Goal: Task Accomplishment & Management: Use online tool/utility

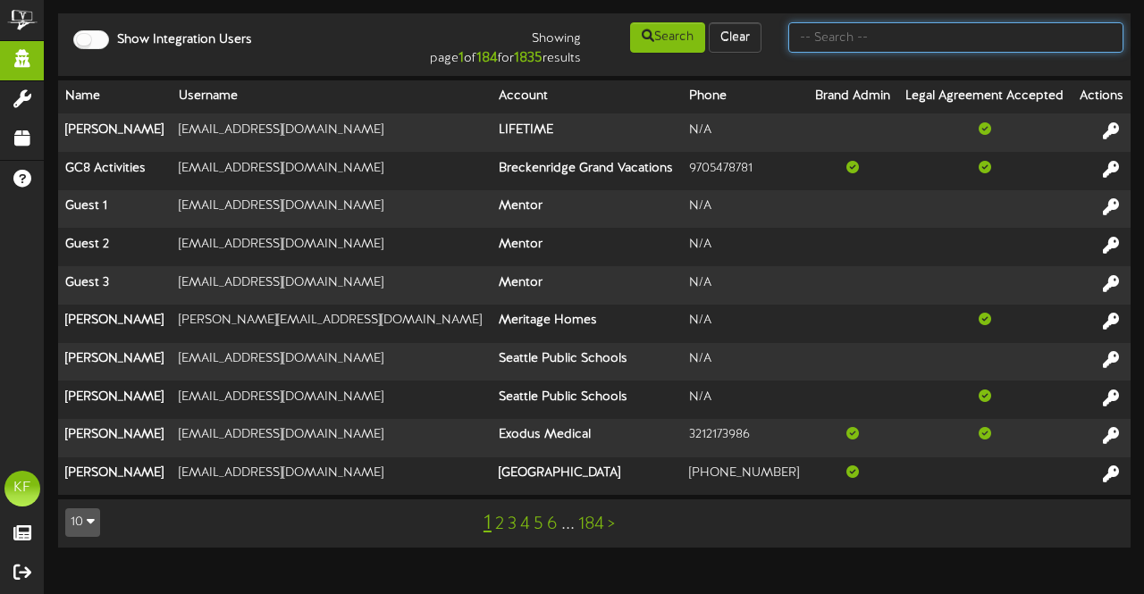
click at [874, 46] on input "text" at bounding box center [955, 37] width 335 height 30
type input "jena"
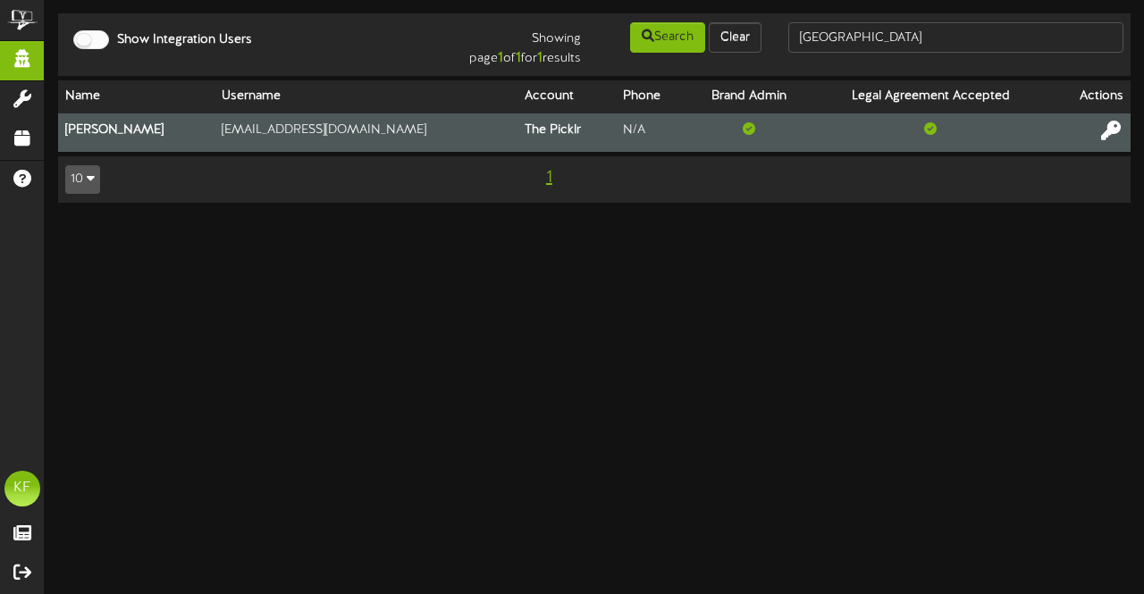
click at [1118, 127] on icon at bounding box center [1111, 130] width 20 height 20
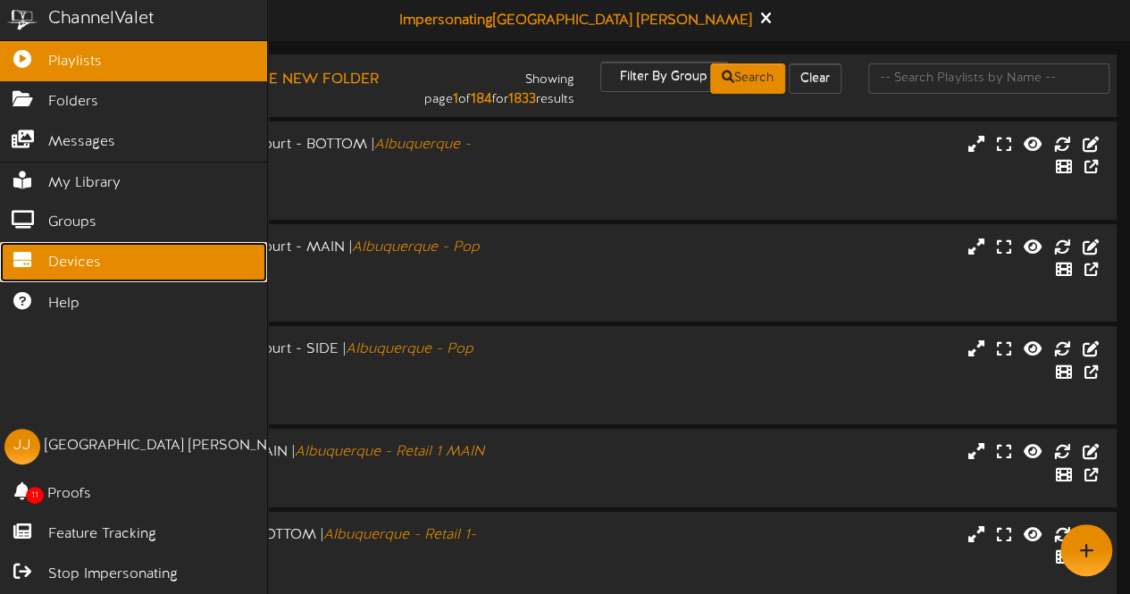
click at [33, 267] on link "Devices" at bounding box center [133, 262] width 267 height 40
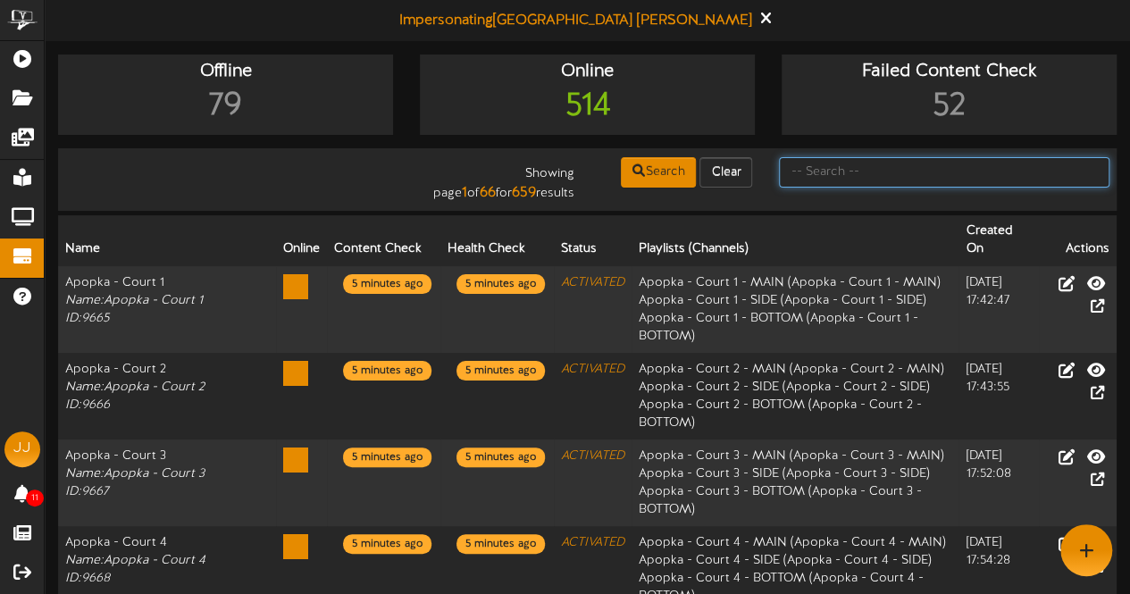
click at [822, 160] on input "text" at bounding box center [944, 172] width 331 height 30
type input "centereach"
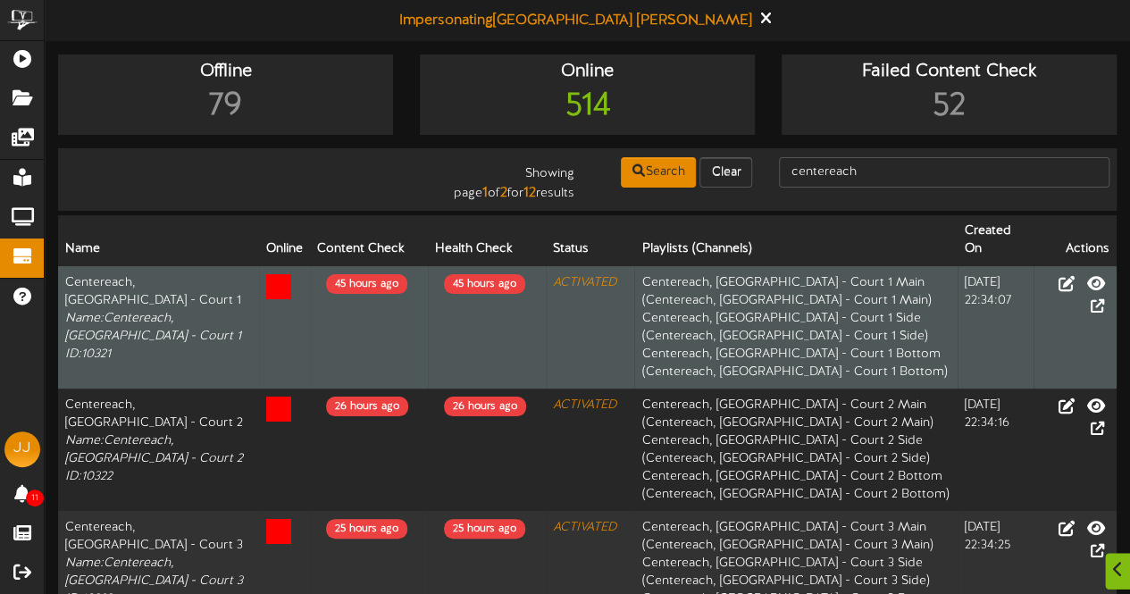
scroll to position [948, 0]
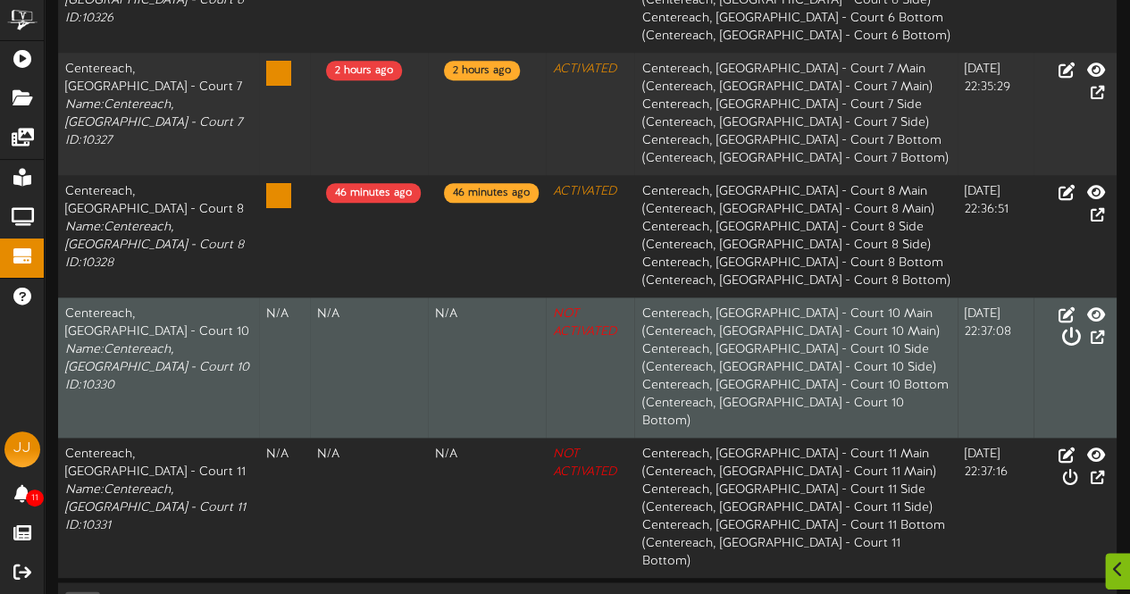
click at [1080, 327] on icon at bounding box center [1071, 337] width 20 height 20
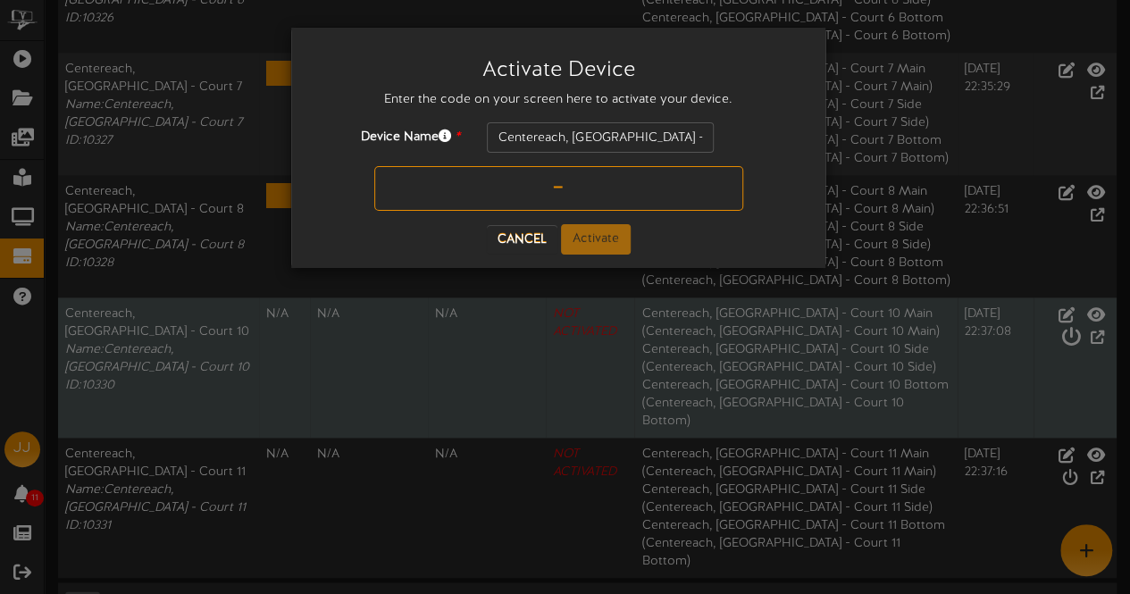
scroll to position [930, 0]
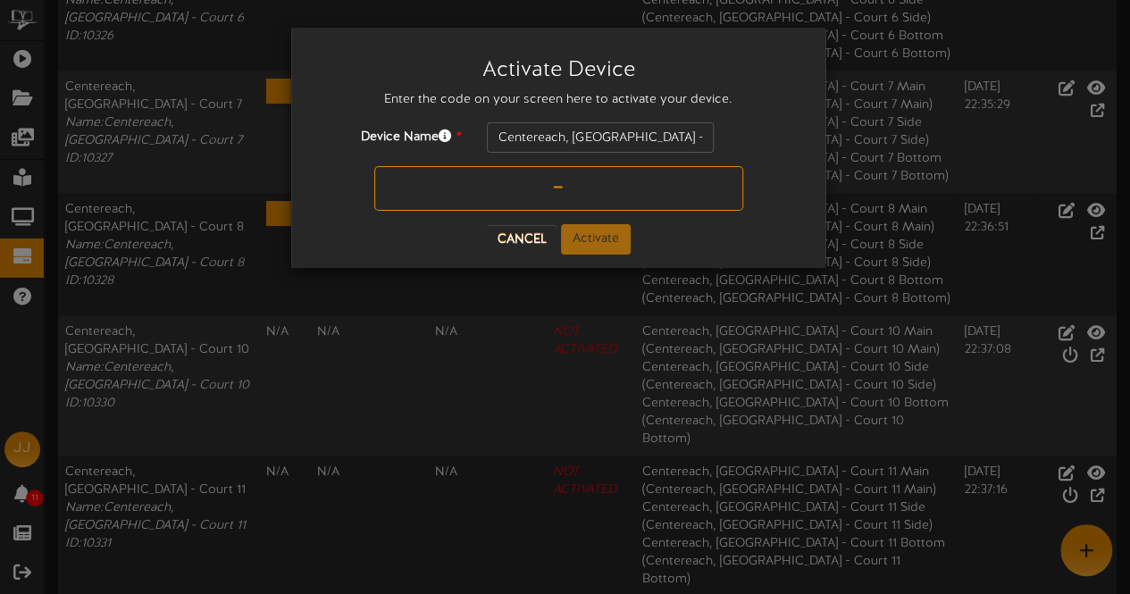
click at [576, 179] on input "text" at bounding box center [558, 188] width 369 height 45
type input "PQ0DMT"
click at [588, 231] on button "Activate" at bounding box center [596, 239] width 70 height 30
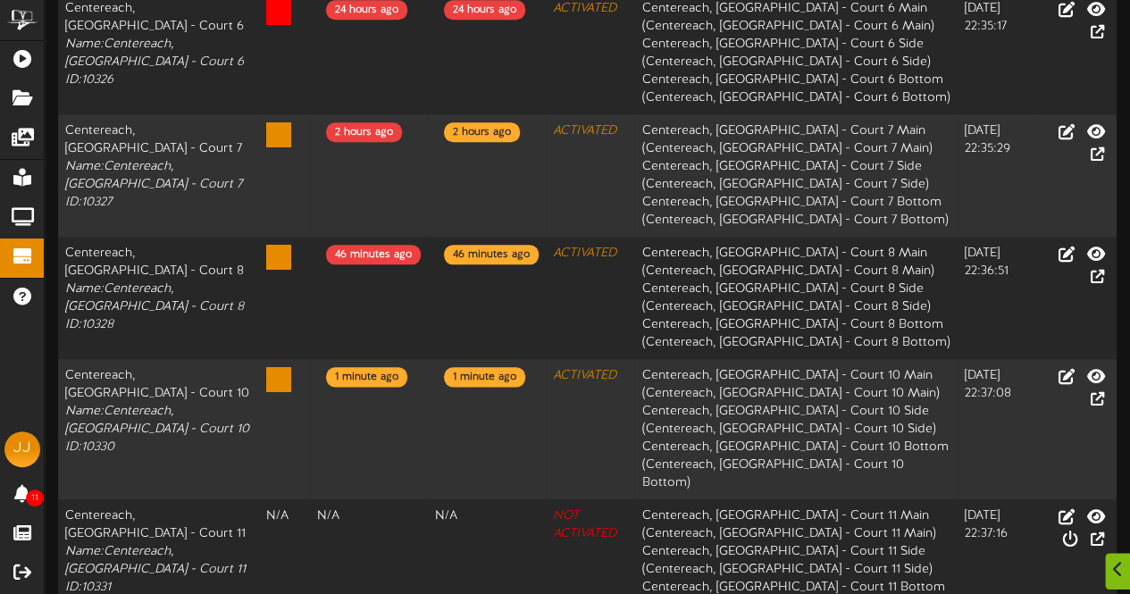
scroll to position [948, 0]
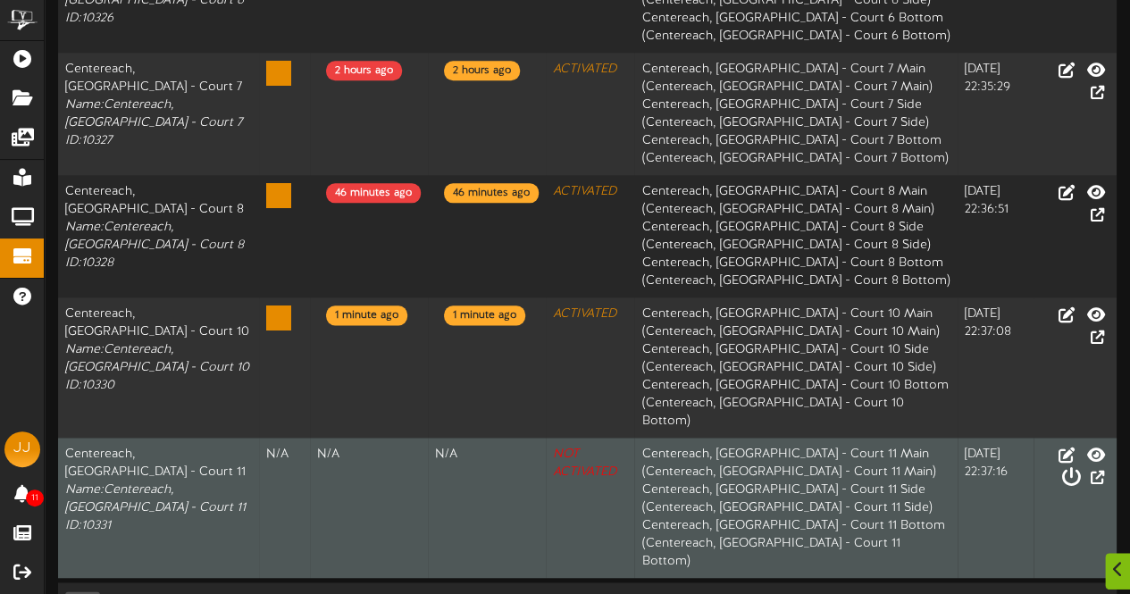
click at [1080, 467] on icon at bounding box center [1071, 477] width 20 height 20
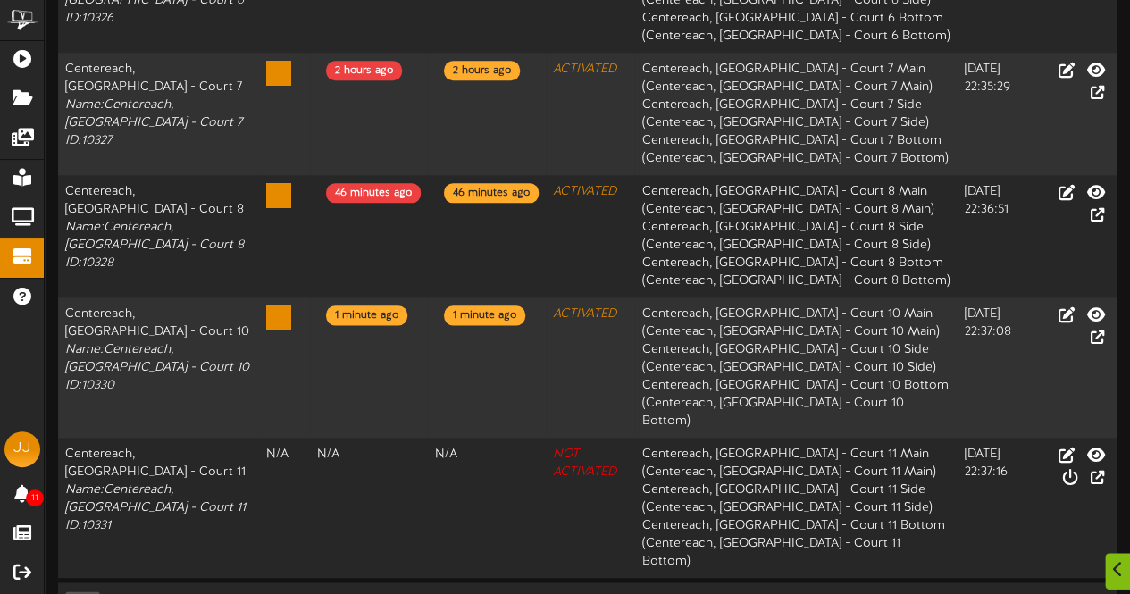
scroll to position [930, 0]
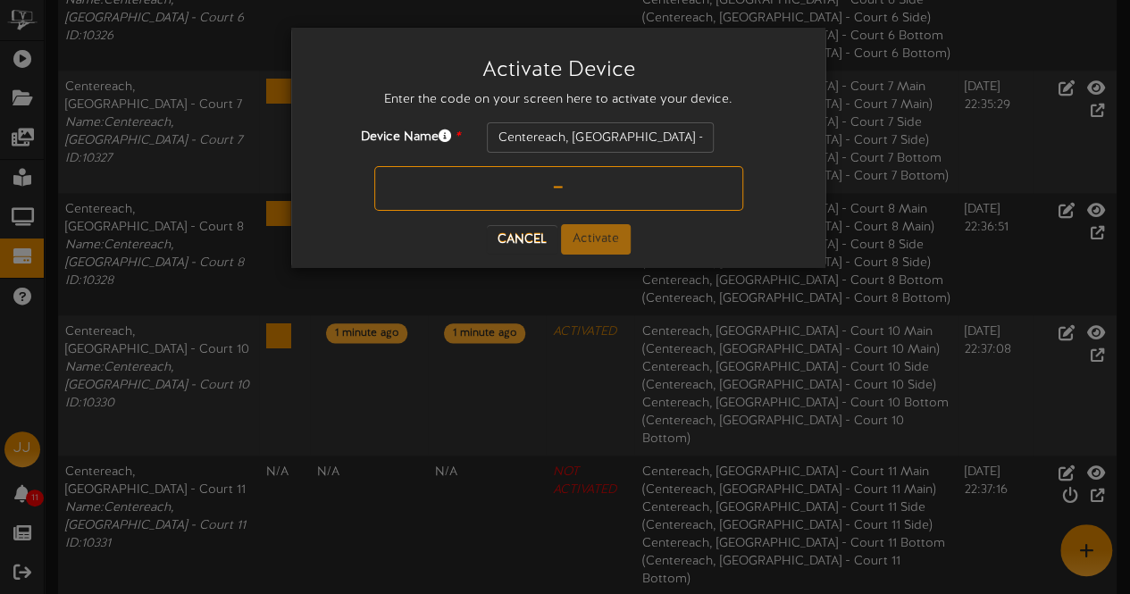
click at [571, 212] on div "Device Name * Centereach, [GEOGRAPHIC_DATA] - Court 11" at bounding box center [559, 173] width 508 height 102
click at [563, 195] on input "text" at bounding box center [558, 188] width 369 height 45
type input "5XANU4"
click at [584, 238] on button "Activate" at bounding box center [596, 239] width 70 height 30
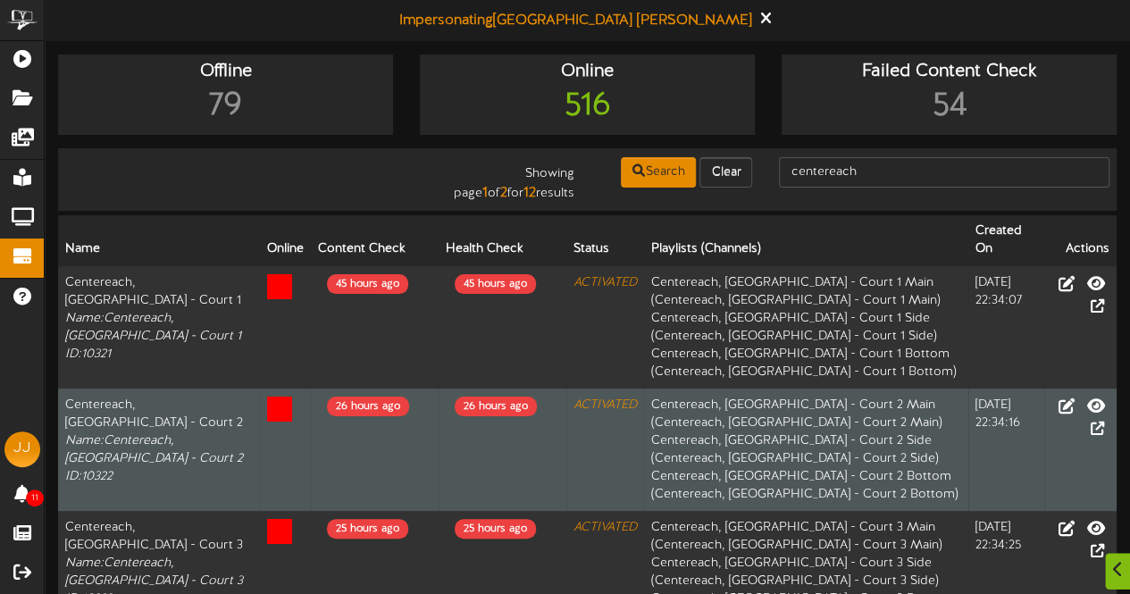
scroll to position [948, 0]
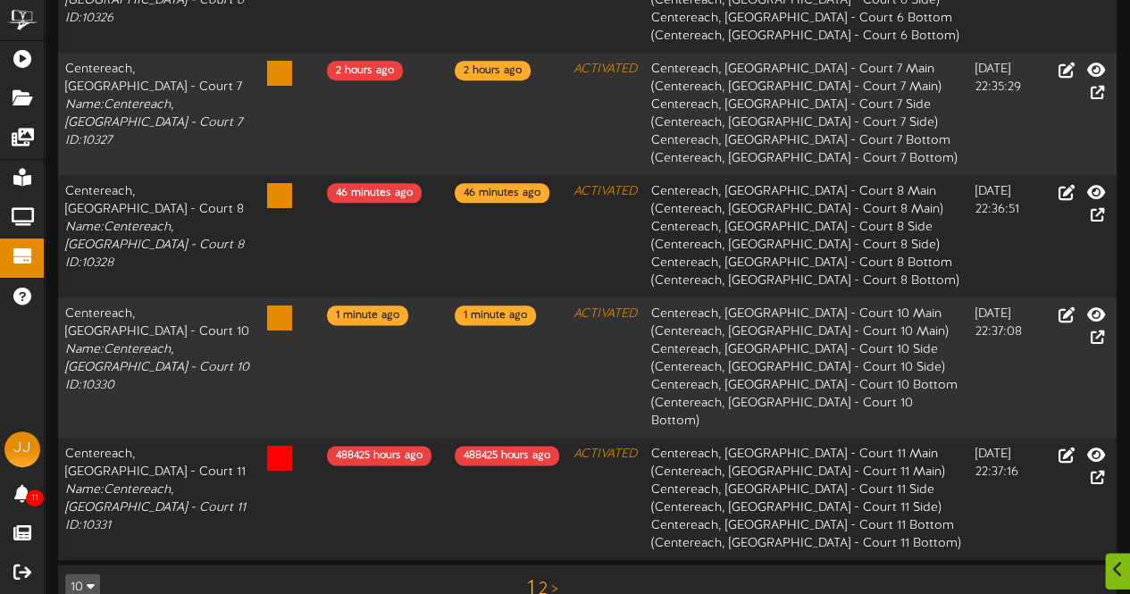
click at [544, 580] on link "2" at bounding box center [543, 590] width 9 height 20
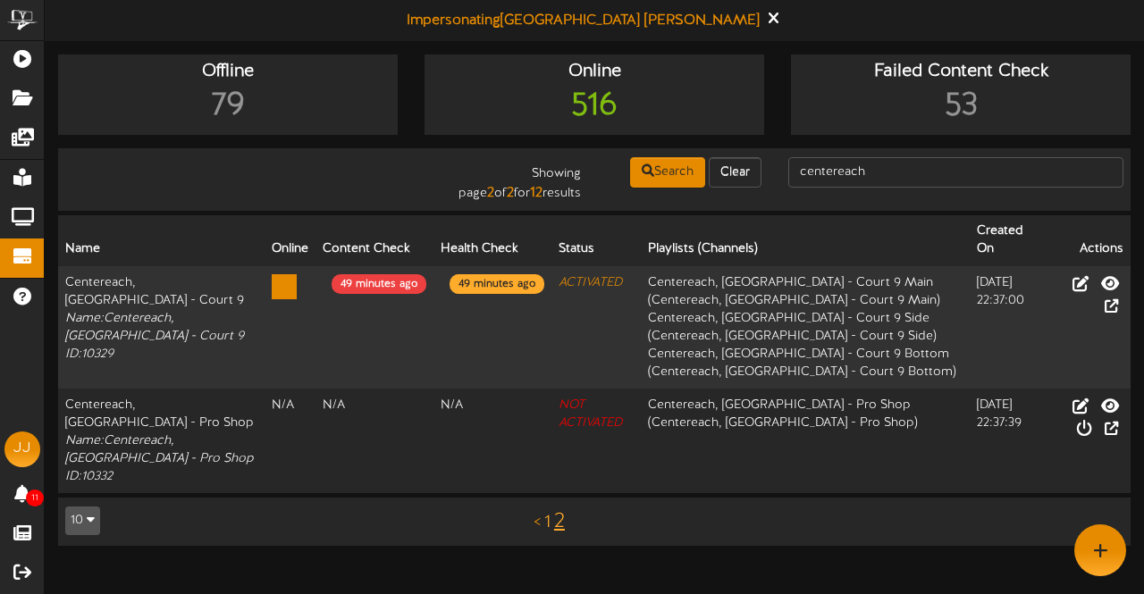
click at [545, 513] on link "1" at bounding box center [547, 523] width 6 height 20
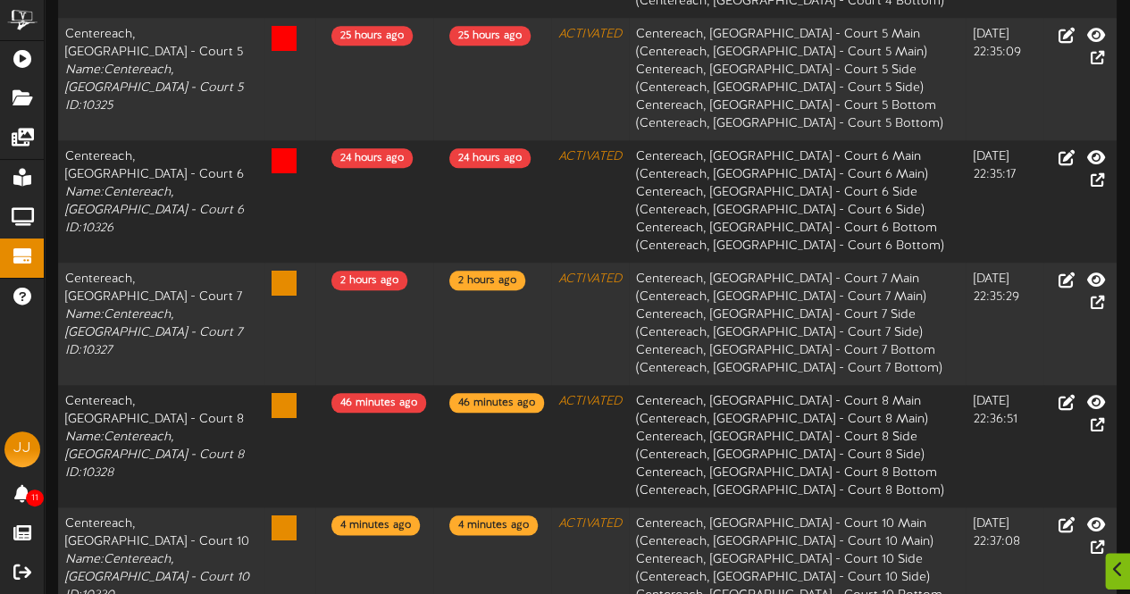
scroll to position [948, 0]
